Goal: Task Accomplishment & Management: Use online tool/utility

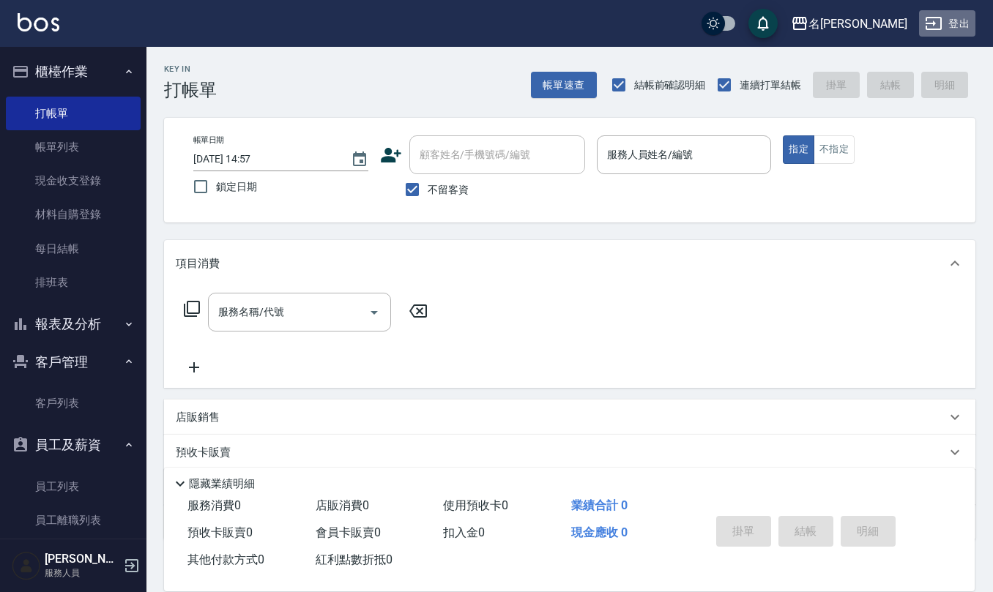
click at [933, 26] on icon "button" at bounding box center [934, 24] width 18 height 18
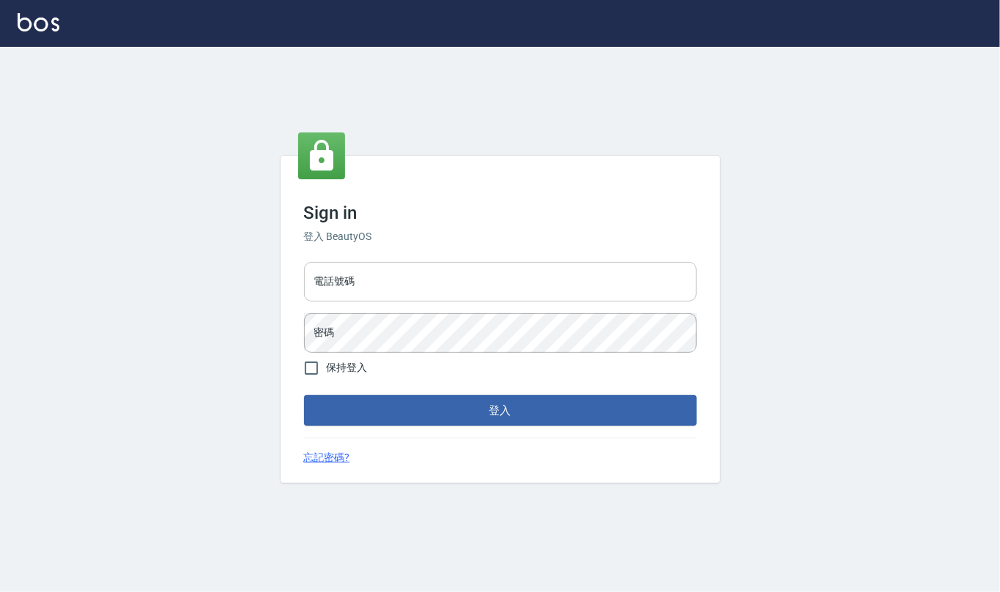
click at [422, 282] on input "電話號碼" at bounding box center [500, 282] width 393 height 40
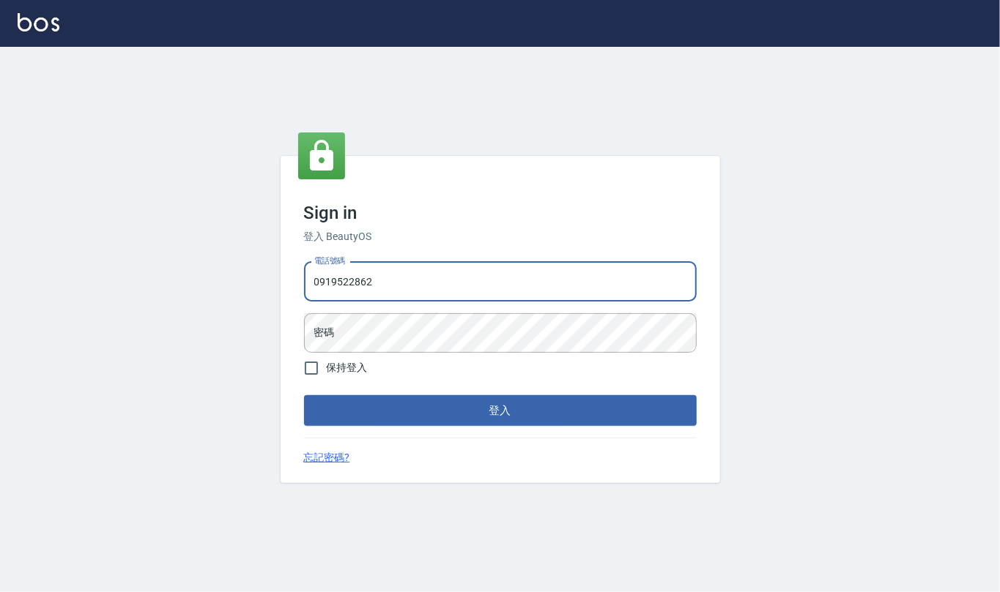
type input "0919522862"
click at [304, 395] on button "登入" at bounding box center [500, 410] width 393 height 31
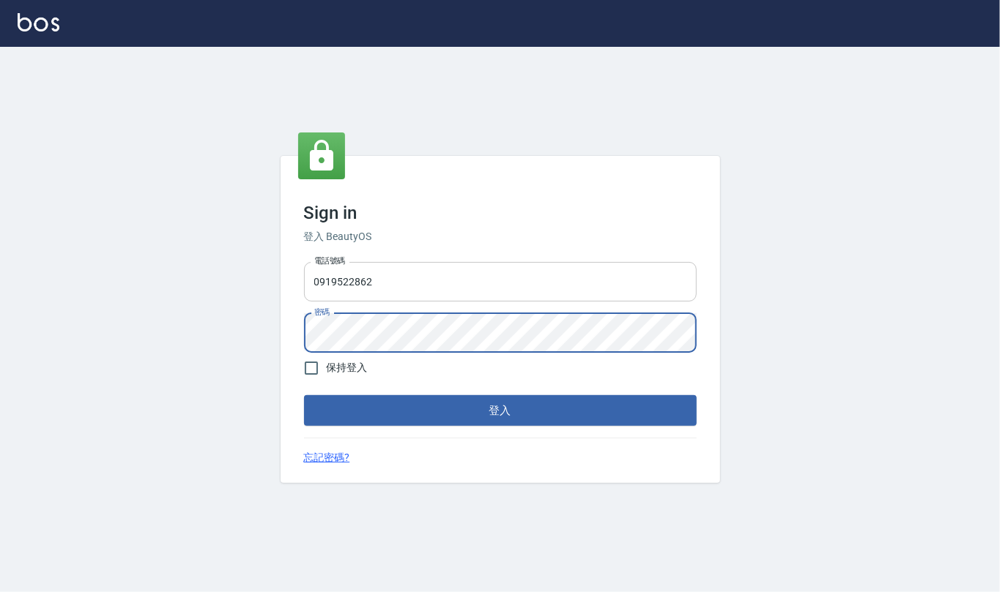
click at [304, 395] on button "登入" at bounding box center [500, 410] width 393 height 31
